Goal: Communication & Community: Participate in discussion

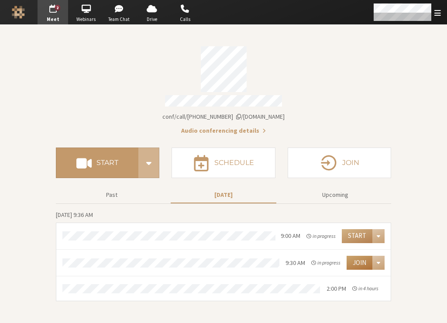
click at [359, 258] on button "Join" at bounding box center [360, 263] width 26 height 14
click at [355, 260] on button "Join" at bounding box center [360, 263] width 26 height 14
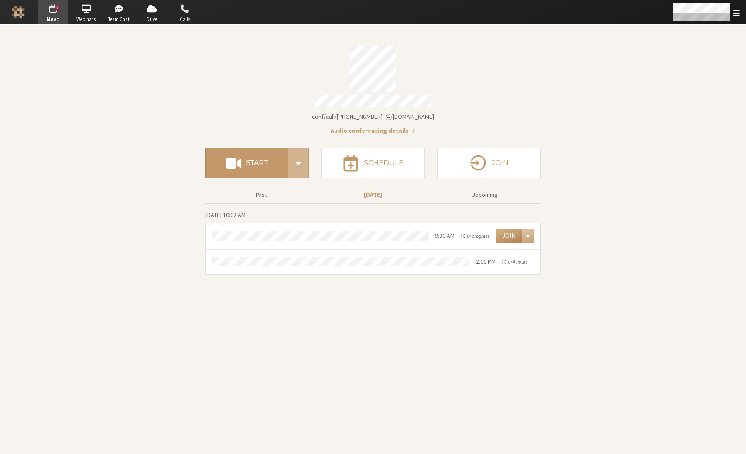
click at [188, 16] on span "Calls" at bounding box center [185, 19] width 31 height 7
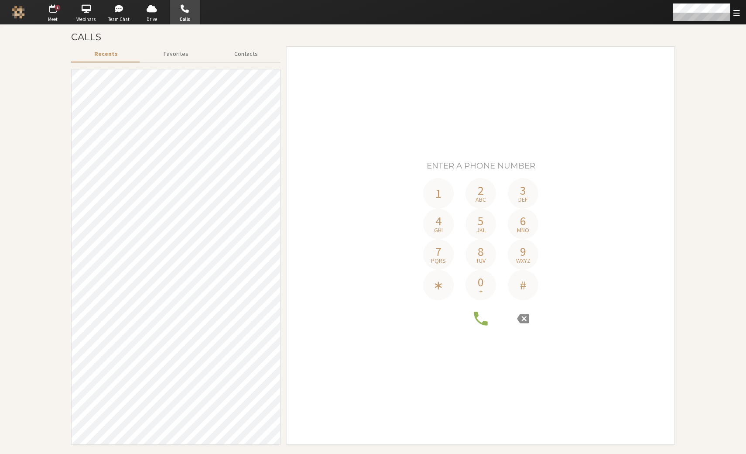
drag, startPoint x: 745, startPoint y: 344, endPoint x: 585, endPoint y: 324, distance: 161.0
click at [447, 323] on section "Calls Recents Favorites Contacts 1 2 abc 3 def 4 ghi 5 jkl 6 mno 7 pqrs 8 tuv 9…" at bounding box center [373, 239] width 746 height 429
click at [21, 10] on img "Logo" at bounding box center [18, 12] width 13 height 13
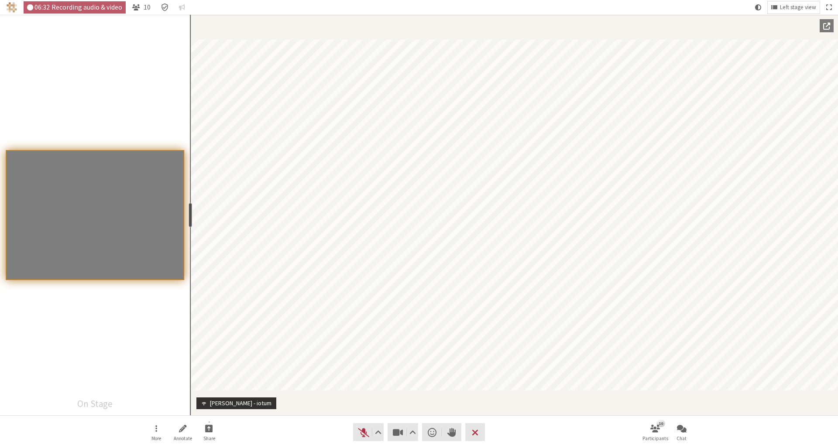
drag, startPoint x: 88, startPoint y: 215, endPoint x: 190, endPoint y: 203, distance: 102.4
click at [189, 203] on section "On Stage resize" at bounding box center [95, 215] width 190 height 401
click at [447, 7] on span "Left stage view" at bounding box center [798, 7] width 36 height 7
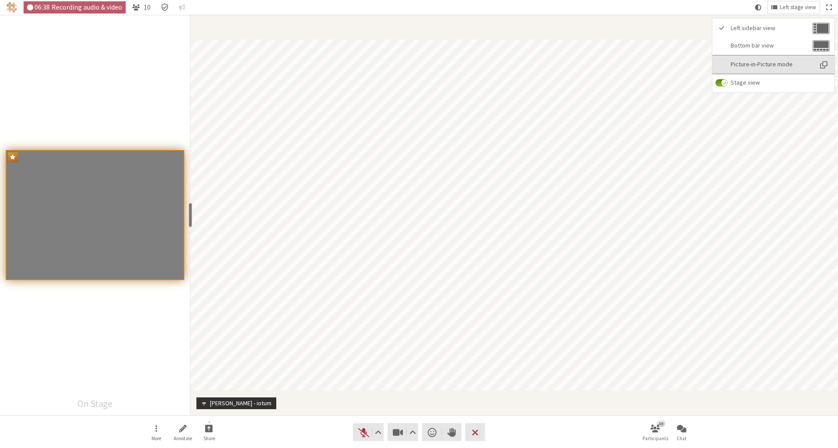
click at [447, 63] on span "Picture-in-Picture mode" at bounding box center [772, 64] width 82 height 7
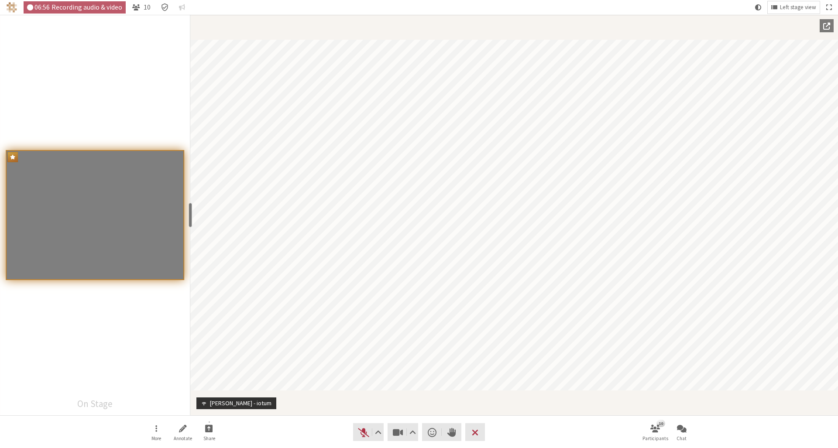
click at [447, 323] on nav "More Annotate Share Audio Video Send a reaction Raise hand Leave 10 Participant…" at bounding box center [419, 432] width 550 height 33
click at [416, 323] on button "Video setting" at bounding box center [412, 432] width 11 height 18
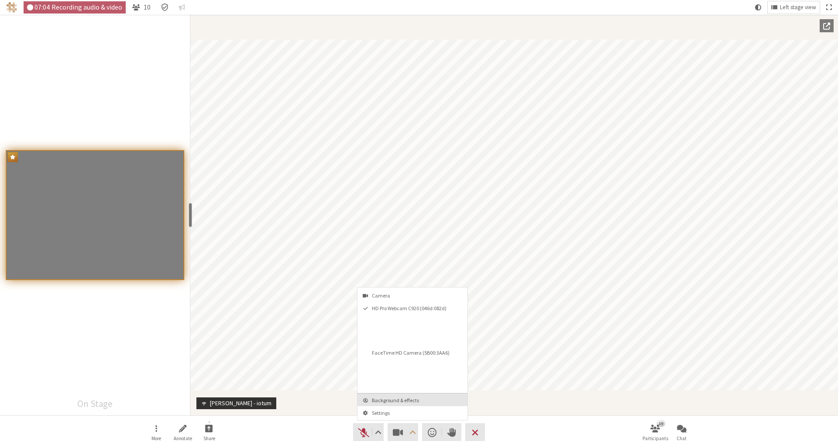
click at [413, 323] on span "Background & effects" at bounding box center [418, 401] width 92 height 6
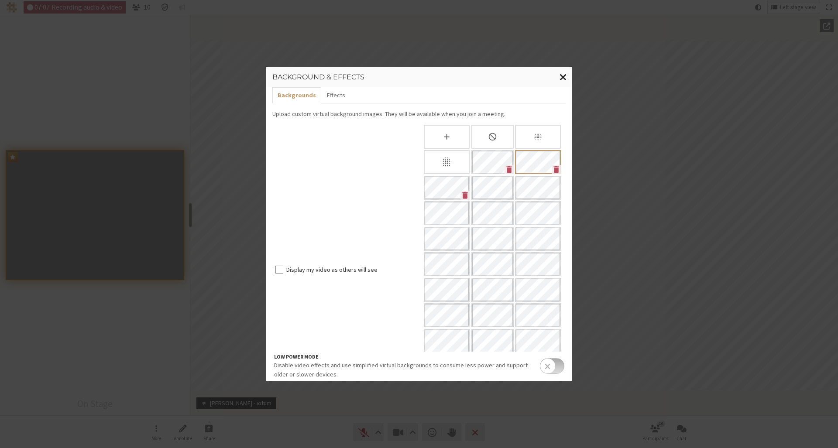
click at [447, 75] on span "Close modal" at bounding box center [563, 77] width 7 height 11
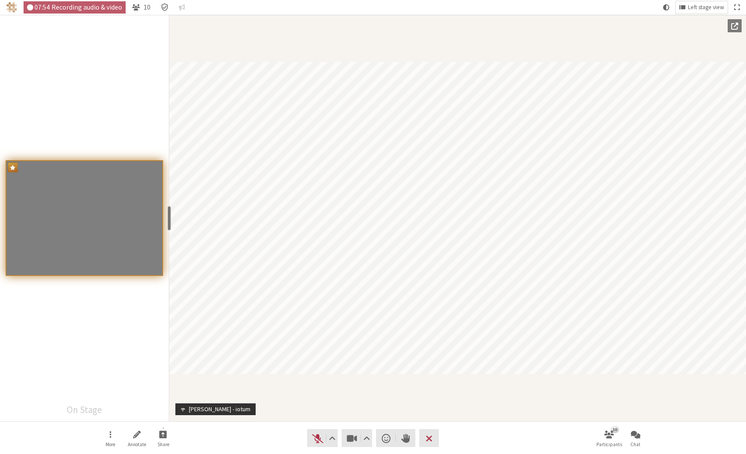
click at [272, 323] on nav "More Annotate Share Audio Video Send a reaction Raise hand Leave 10 Participant…" at bounding box center [373, 438] width 550 height 33
click at [319, 323] on span "Unmute (⌘+Shift+A)" at bounding box center [318, 438] width 12 height 12
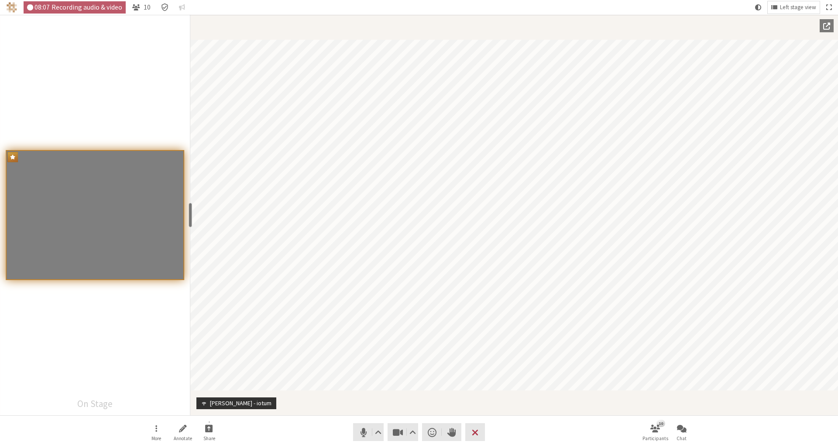
click at [337, 323] on nav "More Annotate Share Audio Video Send a reaction Raise hand Leave 10 Participant…" at bounding box center [419, 432] width 550 height 33
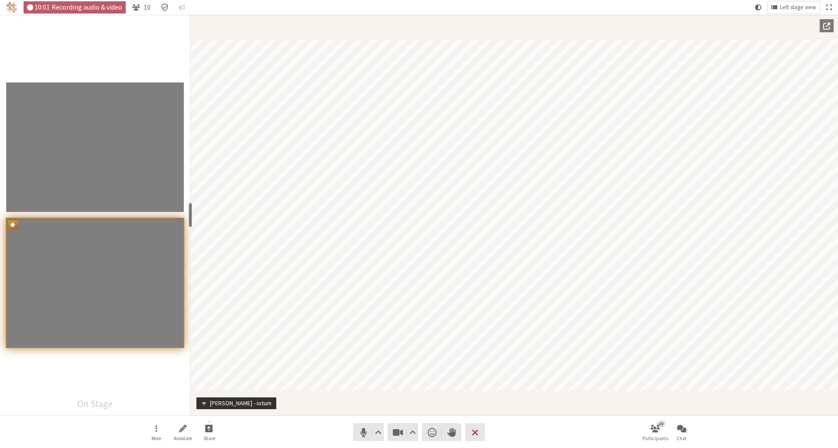
click at [341, 323] on nav "More Annotate Share Audio Video Send a reaction Raise hand Leave 10 Participant…" at bounding box center [419, 432] width 550 height 33
click at [363, 323] on span "Mute (⌘+Shift+A)" at bounding box center [364, 432] width 12 height 12
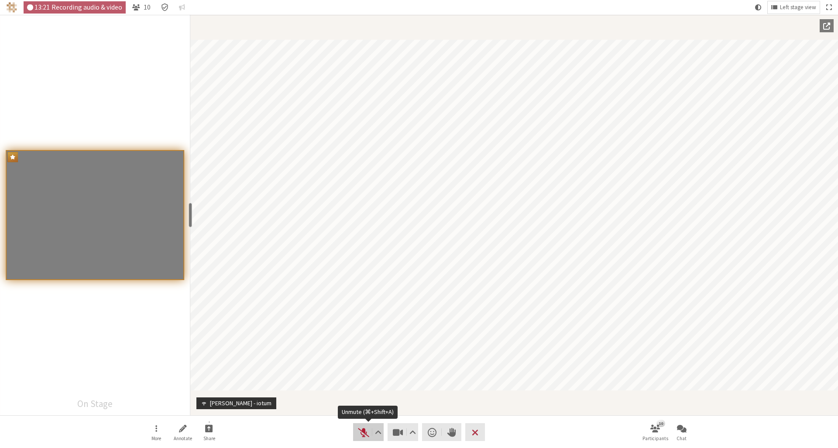
click at [363, 323] on span "Unmute (⌘+Shift+A)" at bounding box center [364, 432] width 12 height 12
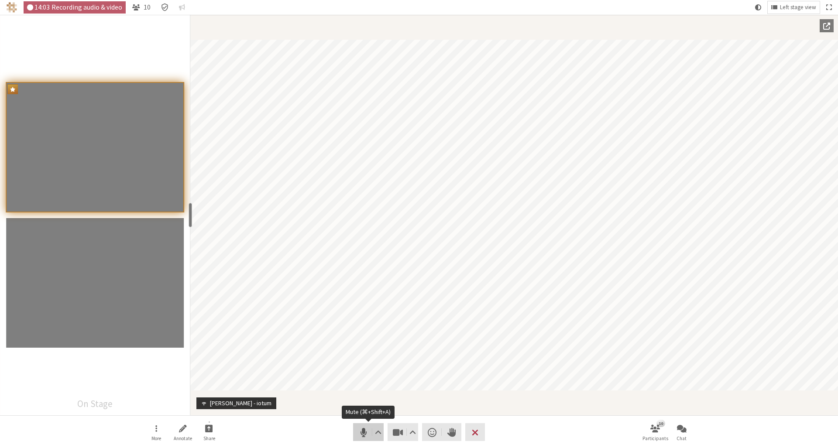
click at [361, 323] on span "Mute (⌘+Shift+A)" at bounding box center [364, 432] width 12 height 12
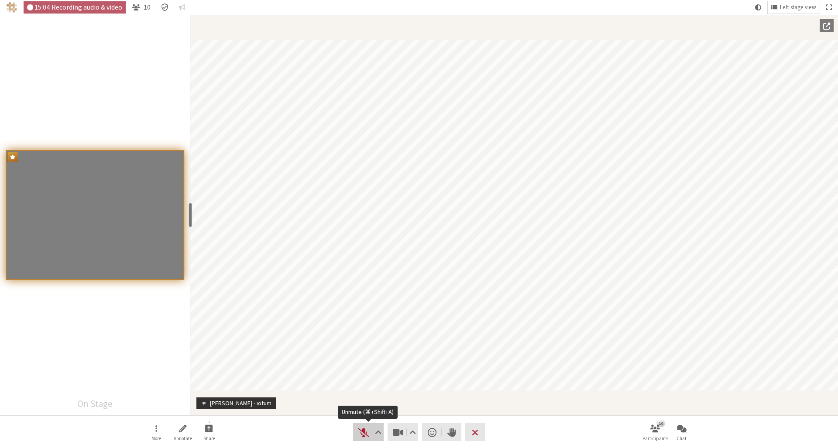
click at [365, 323] on span "Unmute (⌘+Shift+A)" at bounding box center [364, 432] width 12 height 12
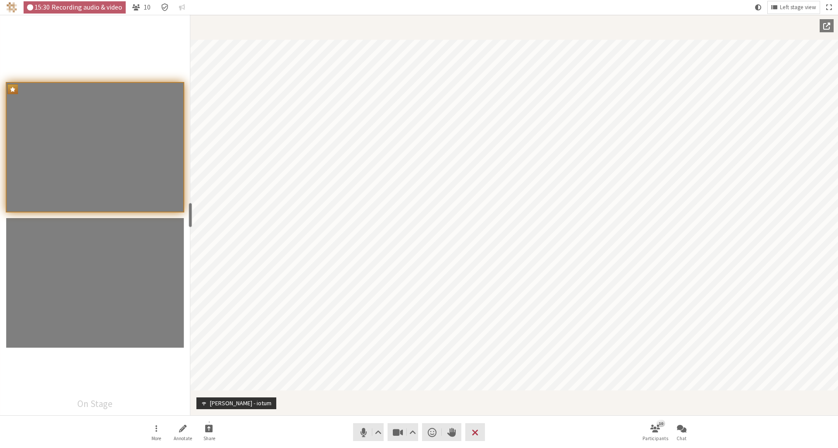
click at [296, 323] on nav "More Annotate Share Audio Video Send a reaction Raise hand Leave 10 Participant…" at bounding box center [419, 432] width 550 height 33
click at [361, 323] on span "Mute (⌘+Shift+A)" at bounding box center [364, 432] width 12 height 12
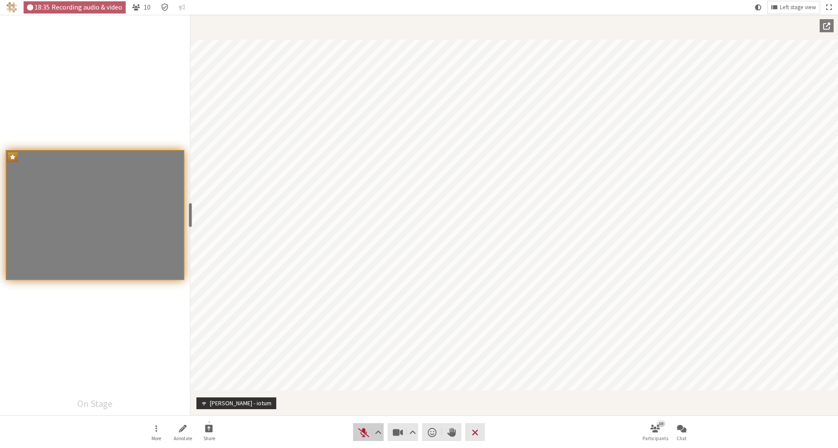
click at [362, 323] on span "Unmute (⌘+Shift+A)" at bounding box center [364, 432] width 12 height 12
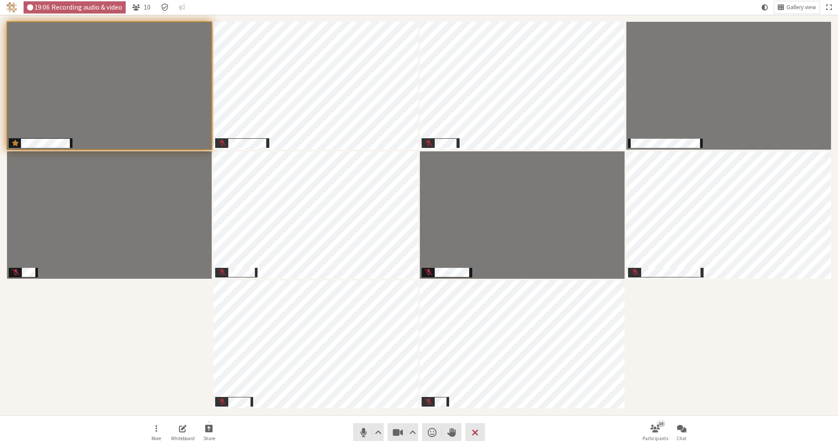
click at [324, 323] on nav "More Whiteboard Share Audio Video Send a reaction Raise hand Leave 10 Participa…" at bounding box center [419, 432] width 550 height 33
click at [209, 323] on span "Share" at bounding box center [206, 432] width 12 height 5
click at [214, 323] on button "Share my screen" at bounding box center [206, 403] width 85 height 16
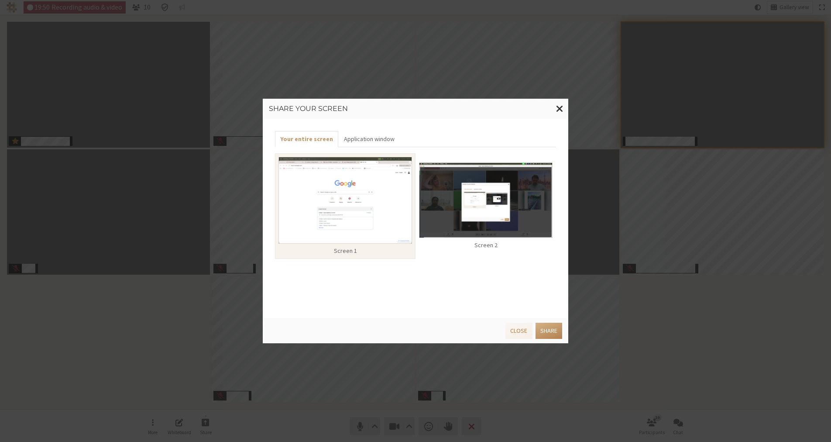
click at [379, 196] on img at bounding box center [345, 200] width 134 height 87
click at [443, 201] on img at bounding box center [486, 200] width 134 height 76
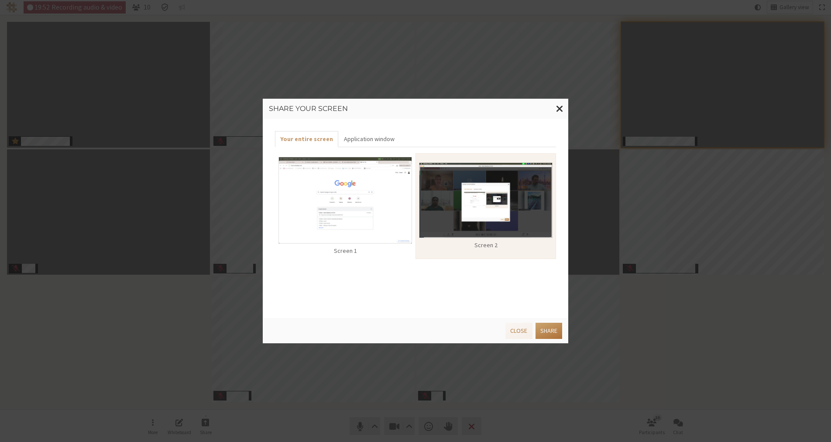
click at [447, 323] on button "Share" at bounding box center [549, 331] width 27 height 16
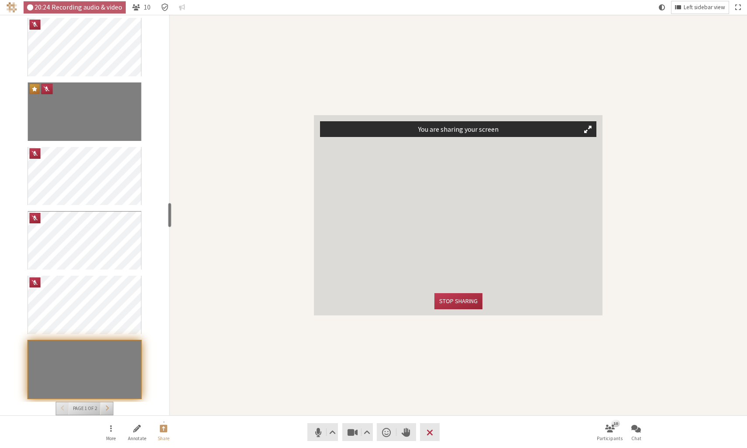
click at [447, 3] on button "Left sidebar view" at bounding box center [699, 7] width 57 height 12
click at [447, 52] on div "You are sharing your screen Stop sharing" at bounding box center [458, 215] width 578 height 401
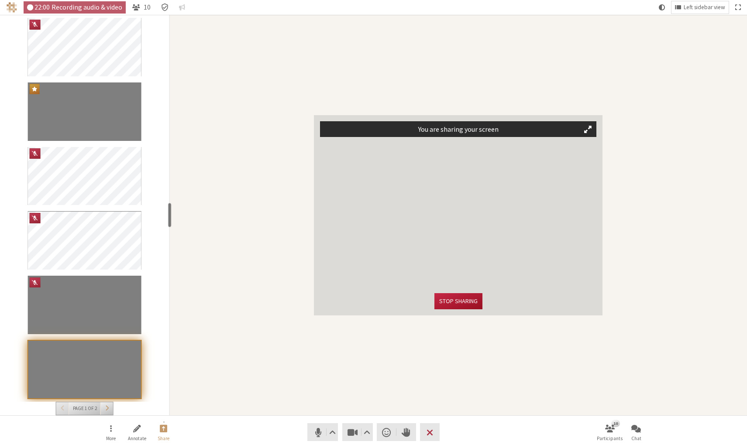
click at [447, 296] on button "Stop sharing" at bounding box center [458, 301] width 48 height 16
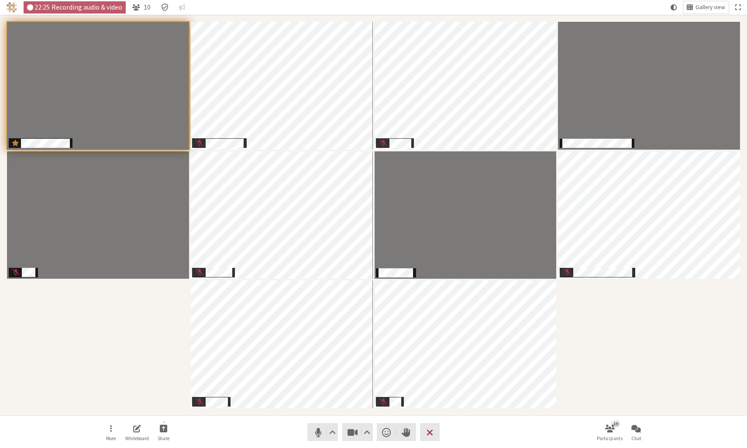
click at [100, 323] on div "Participants" at bounding box center [373, 215] width 735 height 389
click at [321, 323] on span "Mute (⌘+Shift+A)" at bounding box center [318, 432] width 12 height 12
click at [318, 323] on span "Unmute (⌘+Shift+A)" at bounding box center [318, 432] width 12 height 12
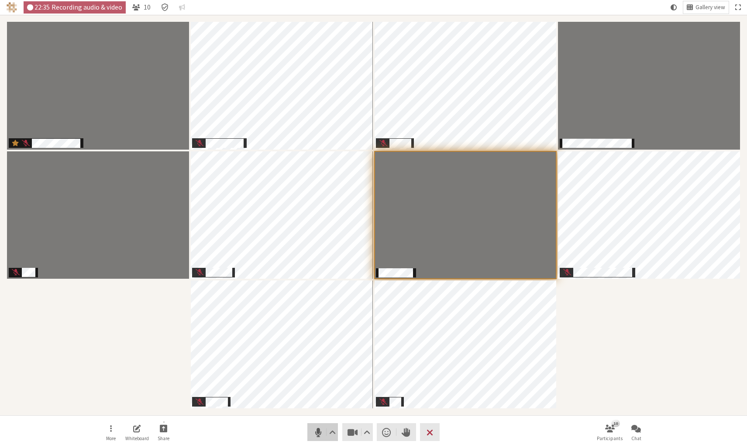
click at [314, 323] on span "Mute (⌘+Shift+A)" at bounding box center [318, 432] width 12 height 12
click at [319, 323] on span "Unmute (⌘+Shift+A)" at bounding box center [318, 432] width 12 height 12
click at [146, 323] on div "Participants" at bounding box center [373, 215] width 735 height 389
click at [314, 323] on span "Mute (⌘+Shift+A)" at bounding box center [318, 432] width 12 height 12
click at [317, 323] on span "Unmute (⌘+Shift+A)" at bounding box center [318, 432] width 12 height 12
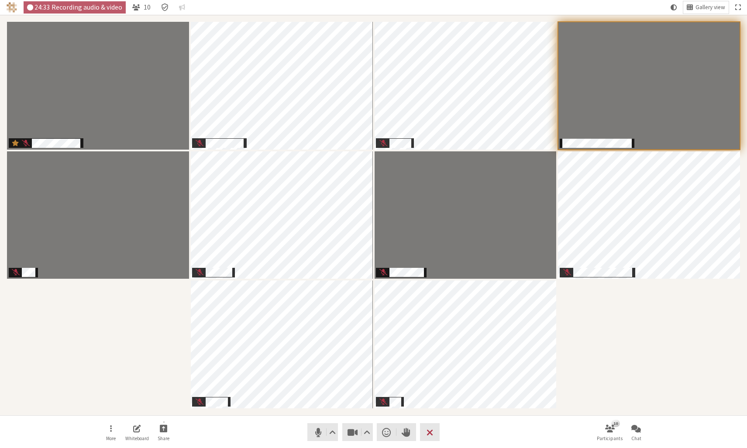
click at [287, 323] on nav "More Whiteboard Share Audio Video Send a reaction Raise hand Leave 10 Participa…" at bounding box center [374, 432] width 550 height 33
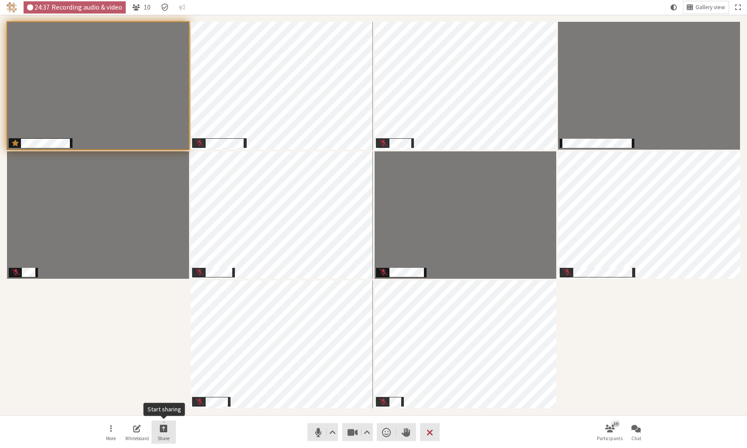
click at [165, 323] on span "Start sharing" at bounding box center [164, 428] width 8 height 10
click at [170, 323] on span "Share my screen" at bounding box center [170, 409] width 63 height 7
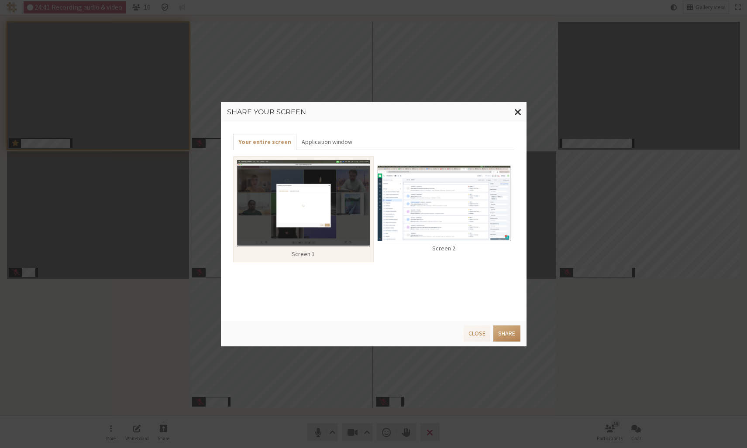
click at [435, 220] on img at bounding box center [444, 203] width 134 height 76
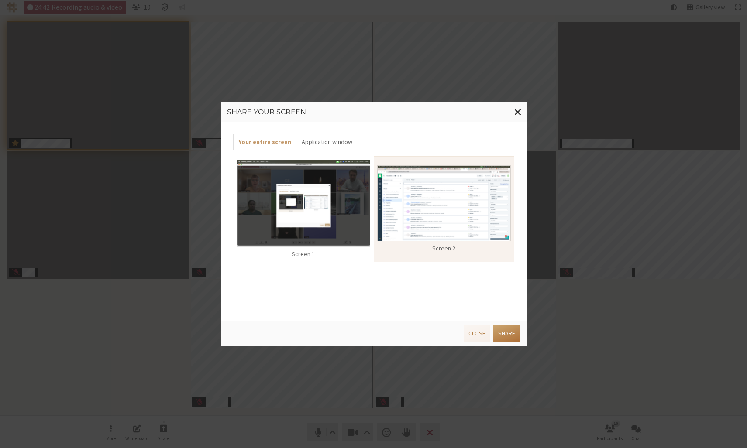
click at [447, 323] on button "Share" at bounding box center [506, 334] width 27 height 16
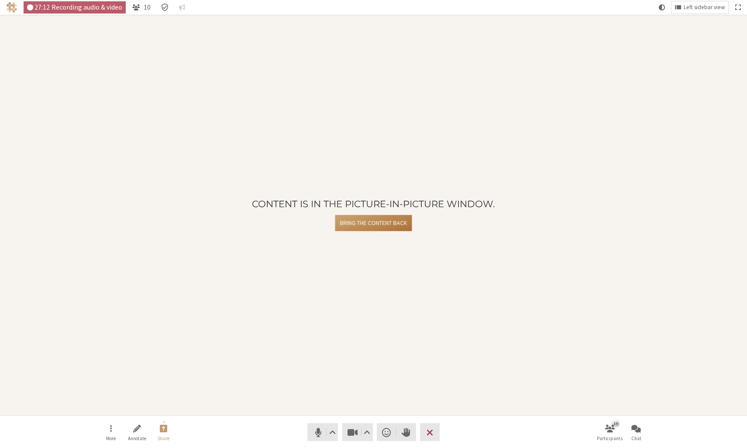
click at [371, 225] on button "Bring the content back" at bounding box center [373, 223] width 77 height 16
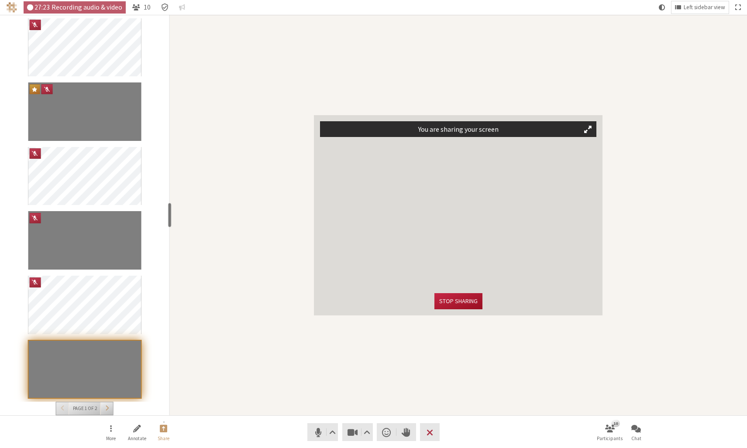
click at [447, 303] on button "Stop sharing" at bounding box center [458, 301] width 48 height 16
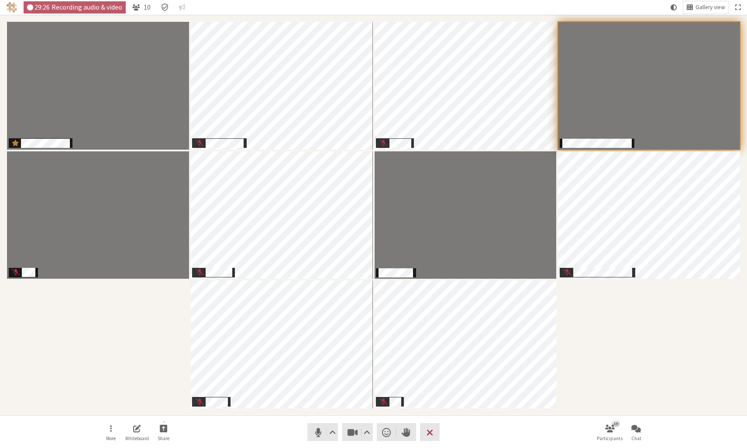
click at [447, 323] on div "Participants" at bounding box center [373, 215] width 735 height 389
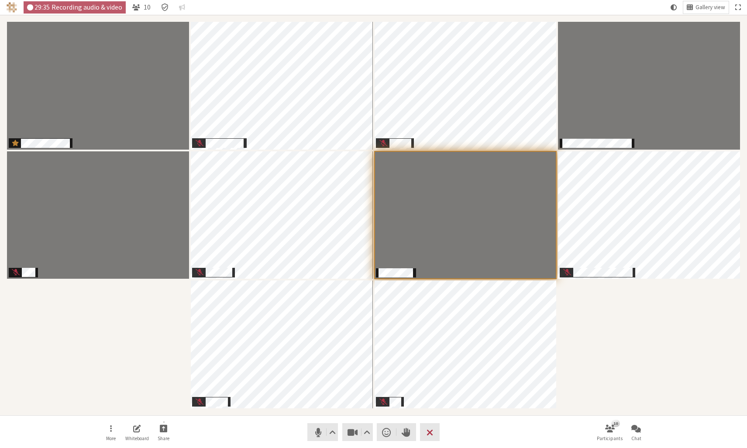
click at [447, 323] on div "Participants" at bounding box center [373, 215] width 735 height 389
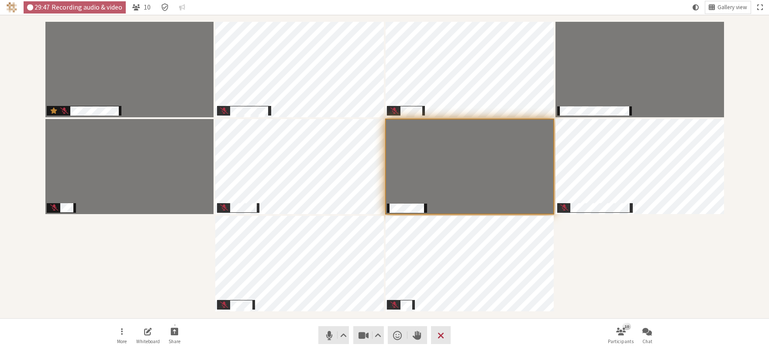
click at [447, 265] on div "Participants" at bounding box center [384, 167] width 756 height 292
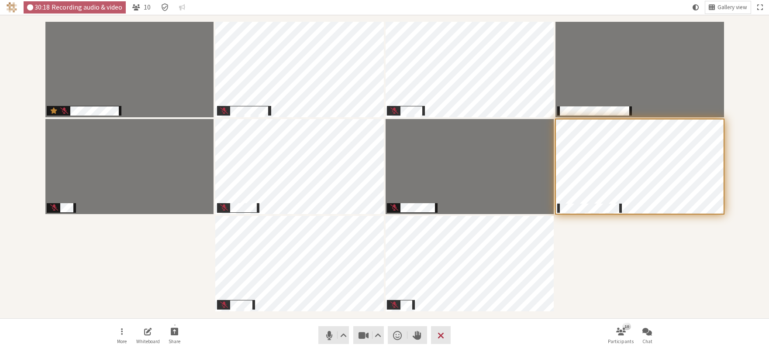
click at [447, 241] on div "Participants" at bounding box center [384, 167] width 756 height 292
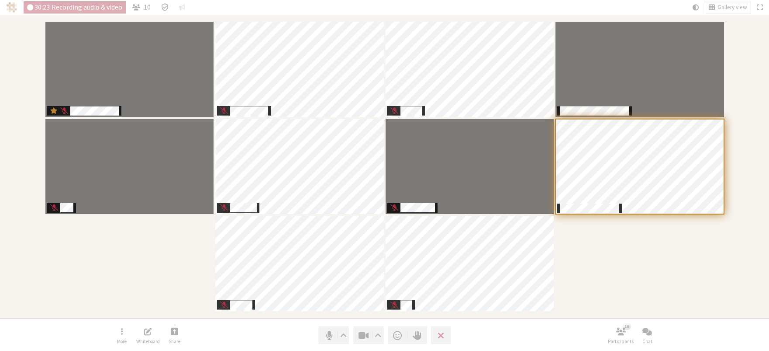
click at [447, 241] on div "Participants" at bounding box center [384, 167] width 756 height 292
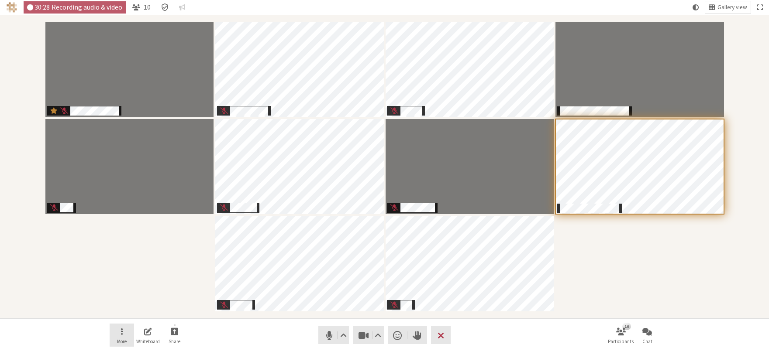
click at [123, 323] on button "More" at bounding box center [122, 336] width 24 height 24
click at [377, 323] on span "Video setting" at bounding box center [378, 336] width 7 height 12
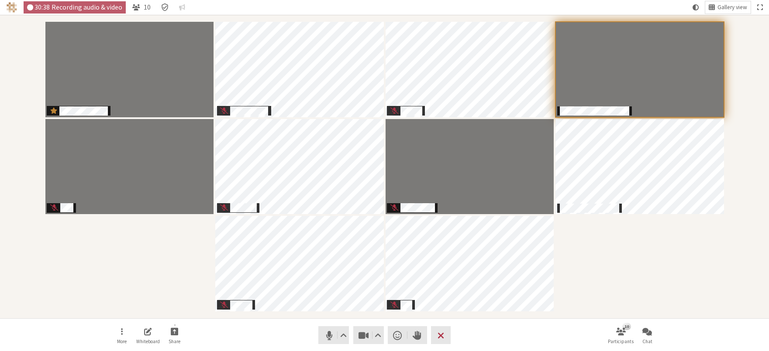
click at [447, 248] on div "Participants" at bounding box center [384, 167] width 756 height 292
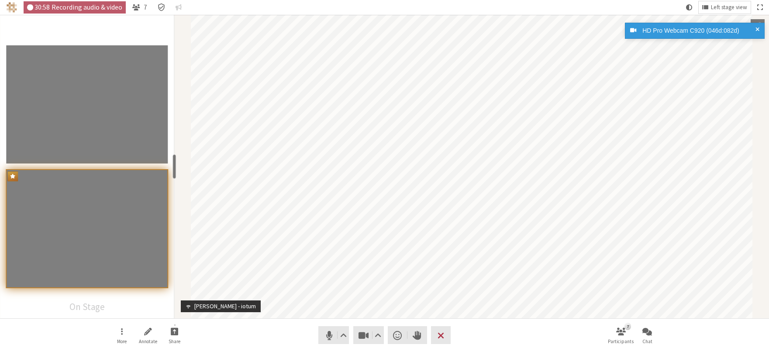
click at [283, 320] on nav "More Annotate Share Audio Video Send a reaction Raise hand Leave 7 Participants…" at bounding box center [385, 335] width 550 height 33
click at [327, 323] on span "Mute (⌘+Shift+A)" at bounding box center [329, 336] width 12 height 12
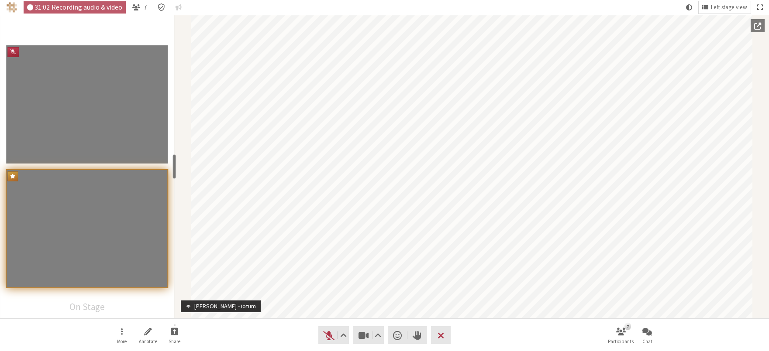
click at [447, 6] on span "Fullscreen" at bounding box center [759, 7] width 5 height 8
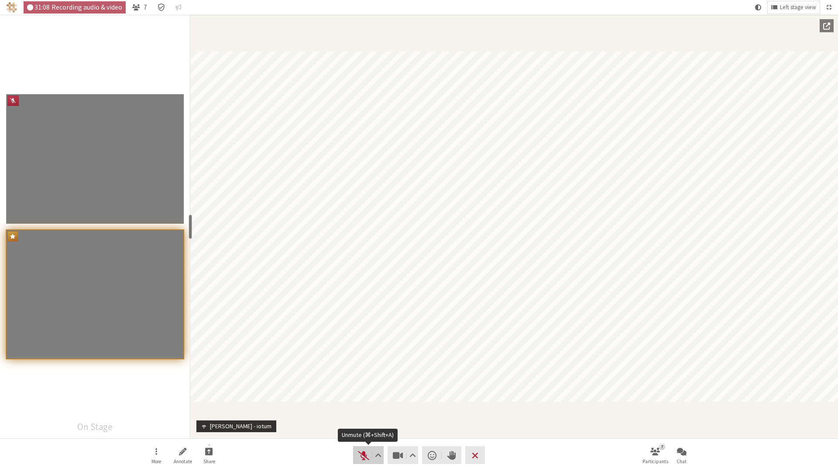
click at [364, 323] on span "Unmute (⌘+Shift+A)" at bounding box center [364, 456] width 12 height 12
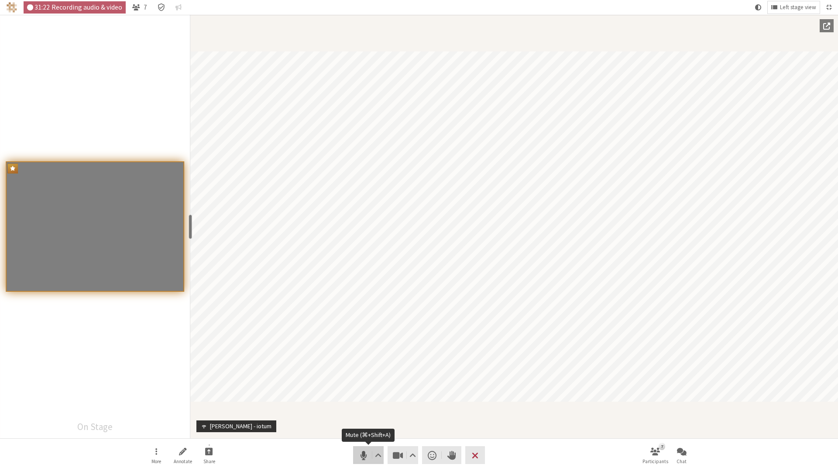
click at [361, 323] on span "Mute (⌘+Shift+A)" at bounding box center [364, 456] width 12 height 12
click at [361, 323] on span "Unmute (⌘+Shift+A)" at bounding box center [364, 456] width 12 height 12
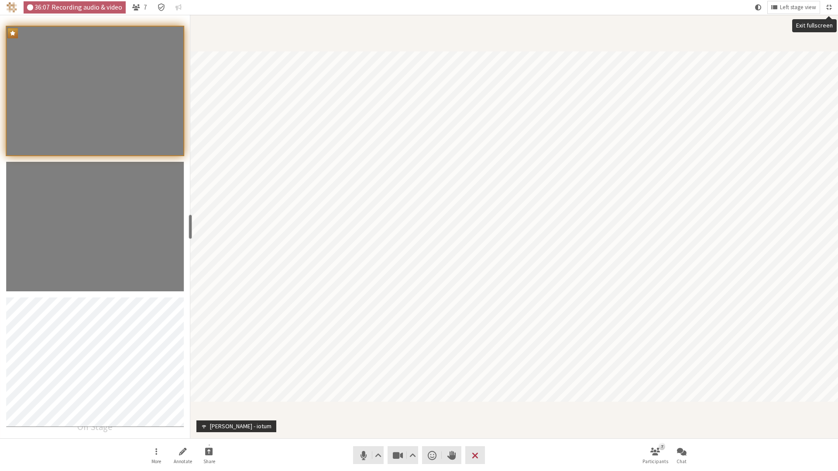
click at [447, 6] on span "Exit fullscreen" at bounding box center [828, 7] width 5 height 8
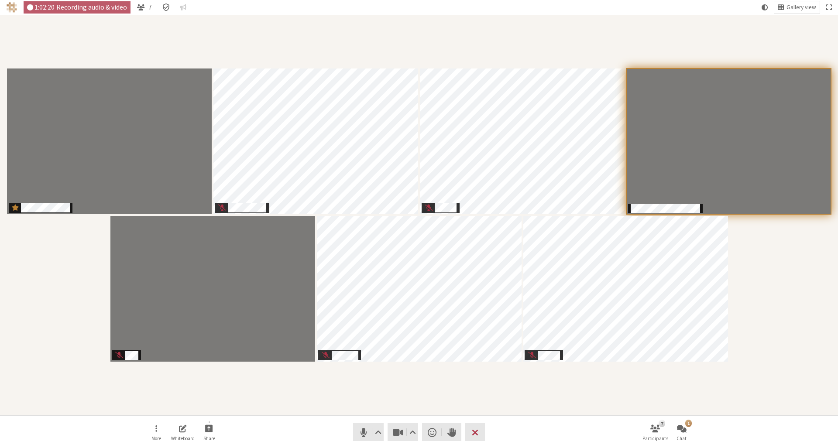
click at [447, 323] on div "Participants" at bounding box center [419, 215] width 826 height 389
